Goal: Information Seeking & Learning: Learn about a topic

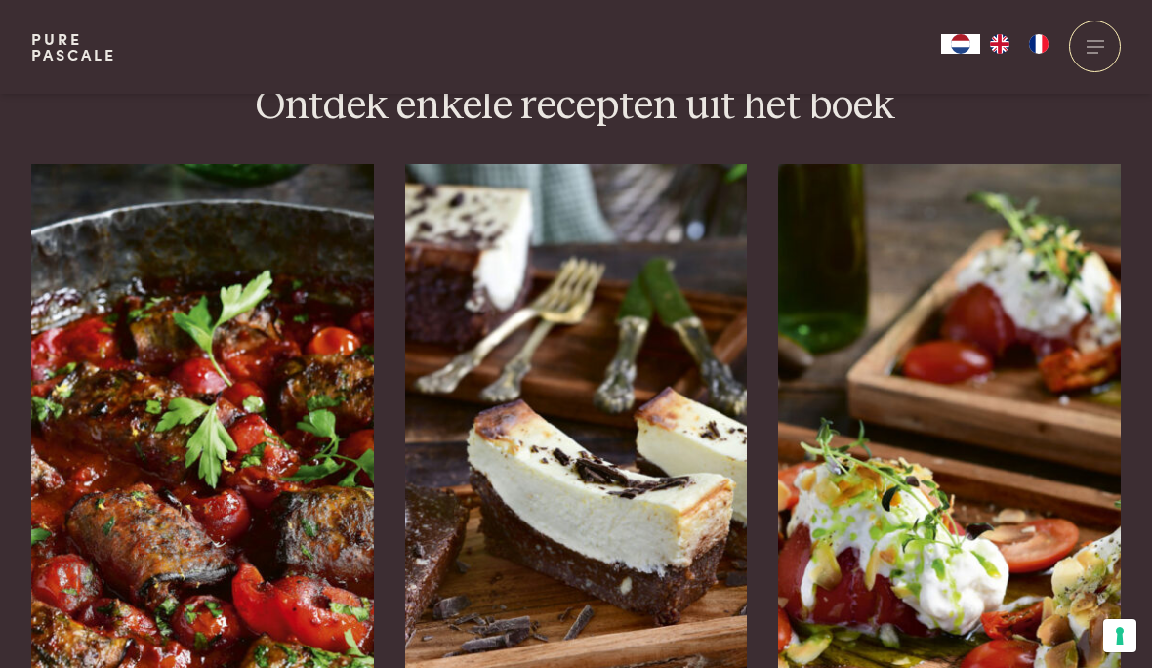
scroll to position [3022, 0]
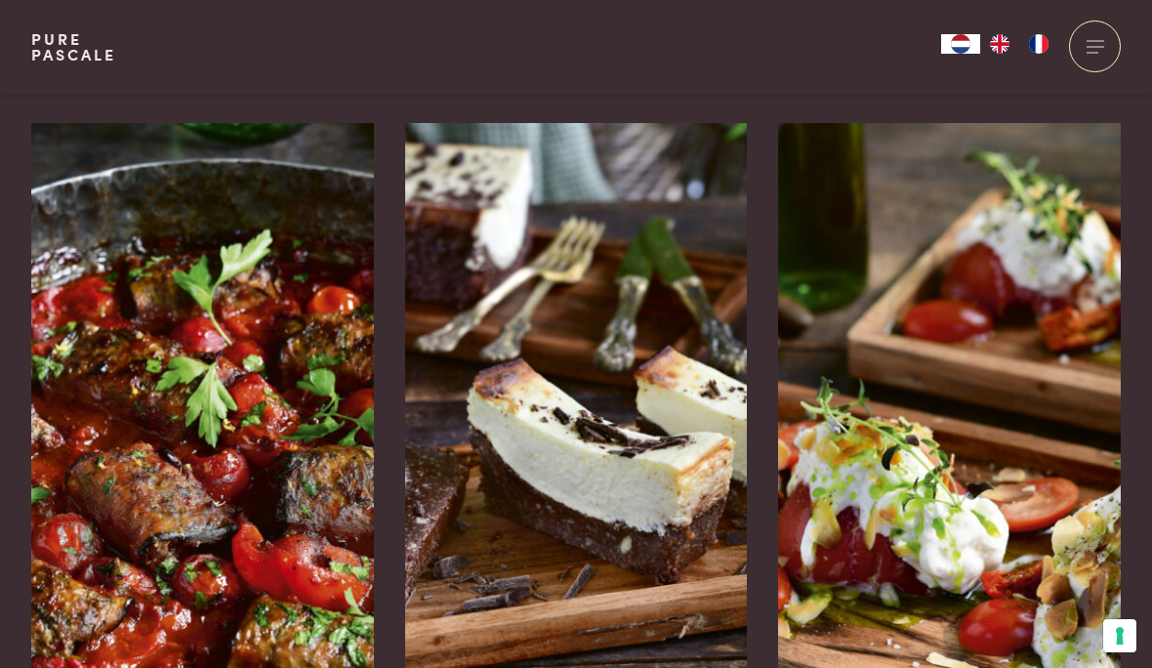
click at [613, 405] on img at bounding box center [576, 416] width 343 height 586
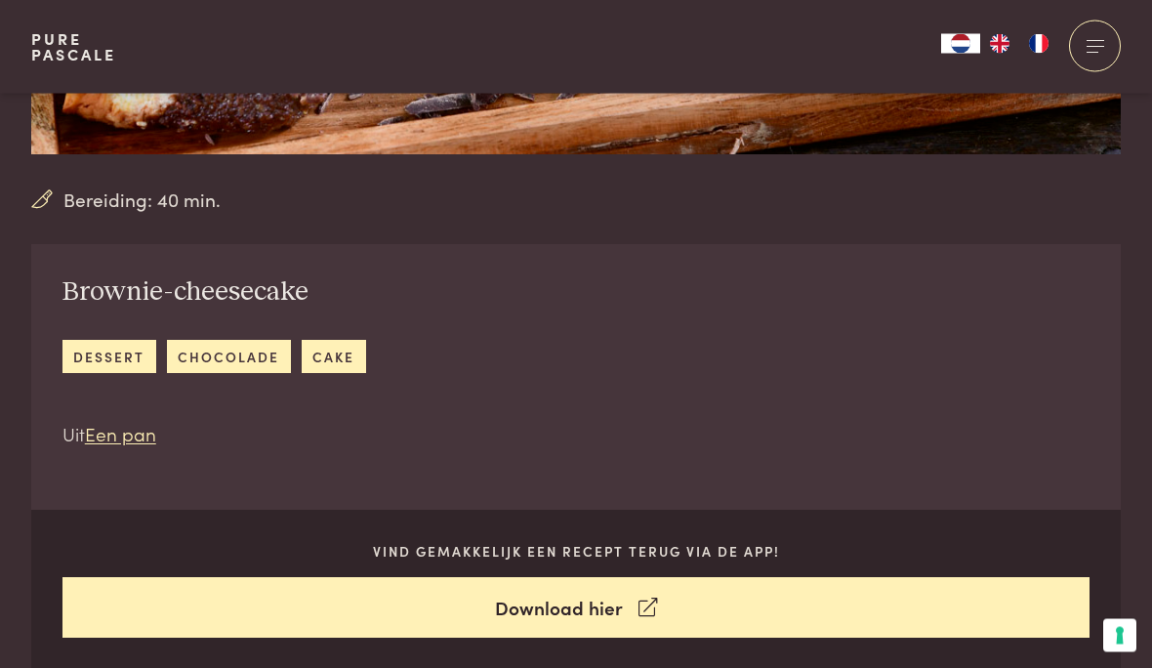
scroll to position [595, 0]
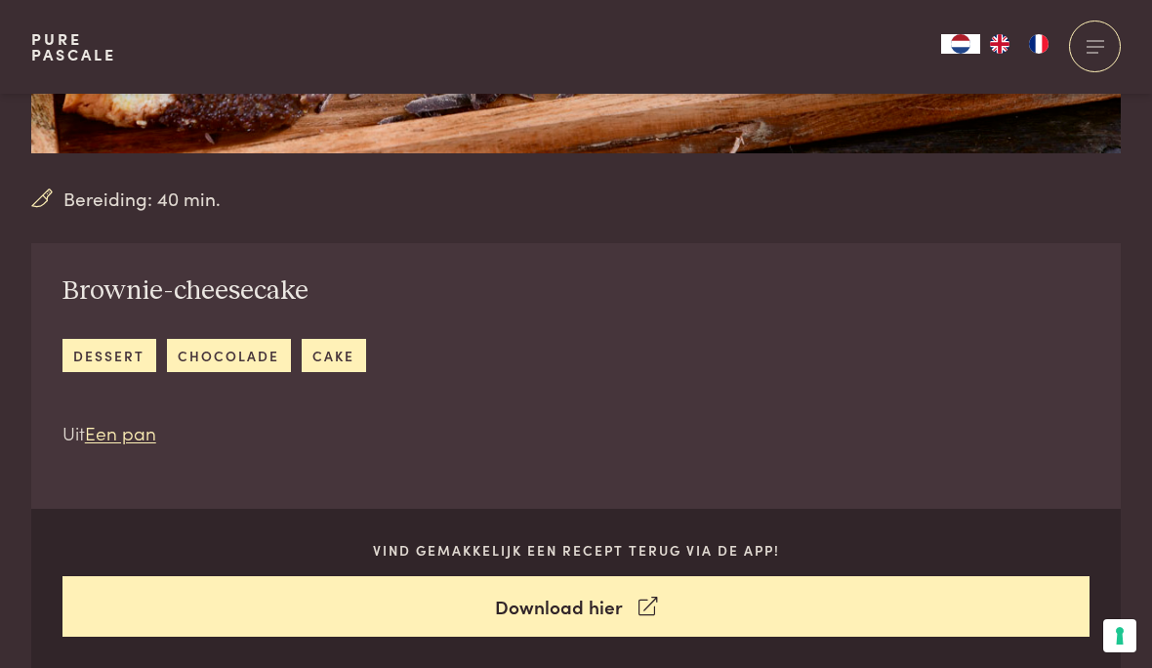
click at [639, 605] on icon at bounding box center [648, 607] width 19 height 28
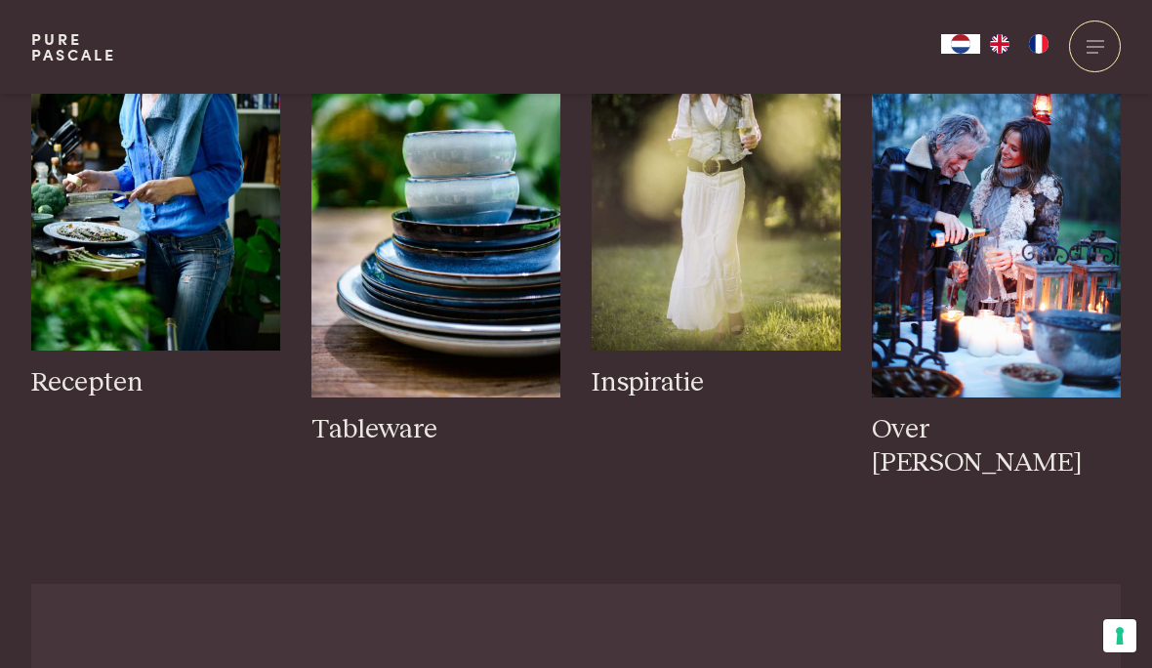
click at [162, 235] on img at bounding box center [155, 164] width 249 height 374
click at [166, 215] on img at bounding box center [155, 164] width 249 height 374
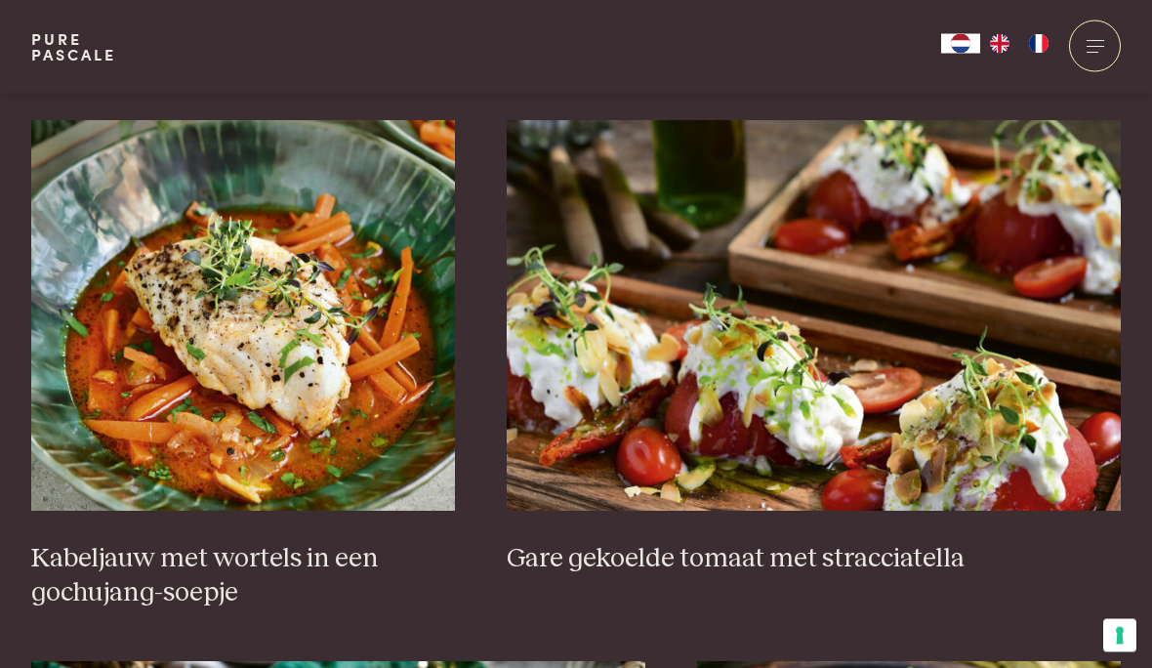
scroll to position [1215, 0]
click at [305, 398] on img at bounding box center [243, 315] width 424 height 391
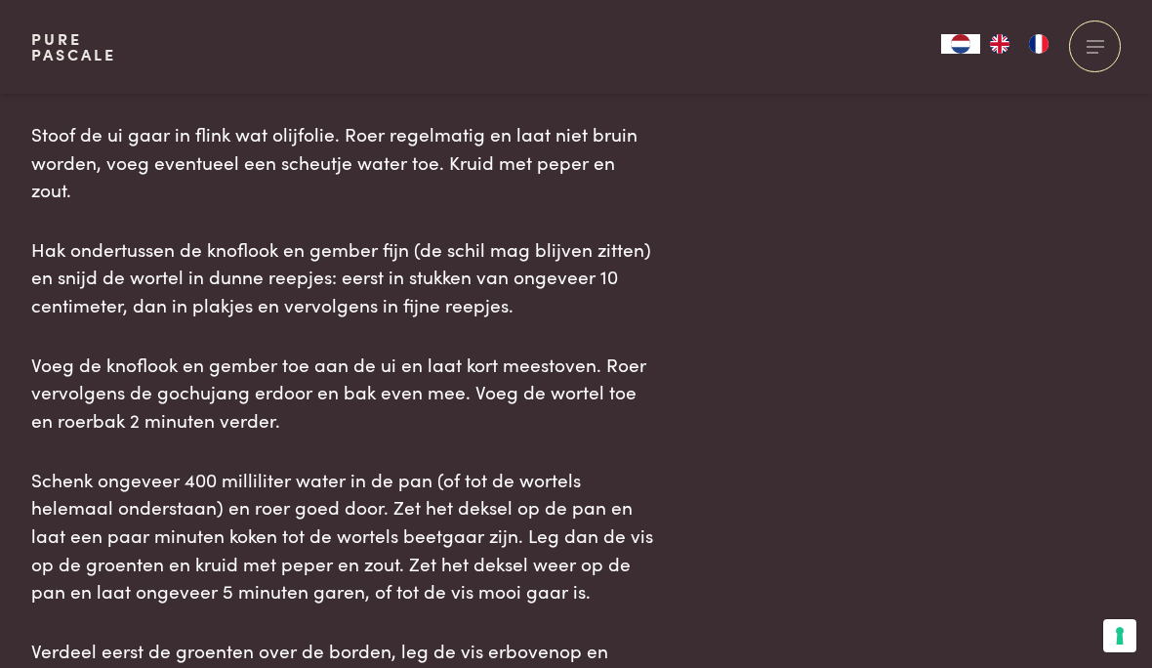
scroll to position [2238, 0]
